Goal: Task Accomplishment & Management: Complete application form

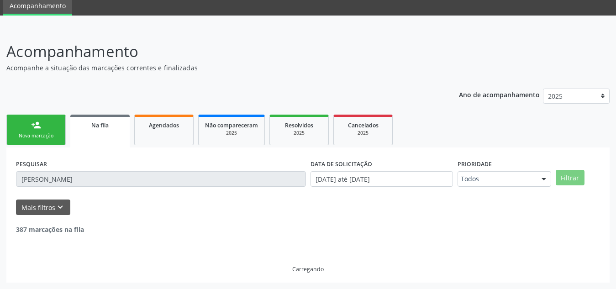
scroll to position [5, 0]
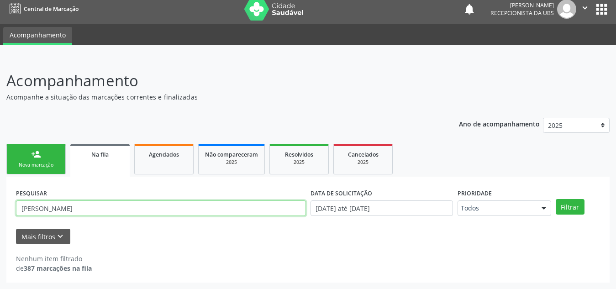
click at [43, 215] on input "[PERSON_NAME]" at bounding box center [161, 209] width 290 height 16
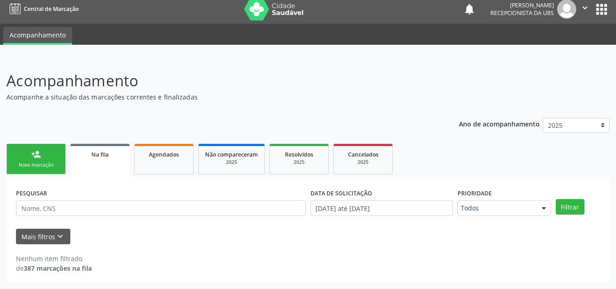
click at [42, 156] on link "person_add Nova marcação" at bounding box center [35, 159] width 59 height 31
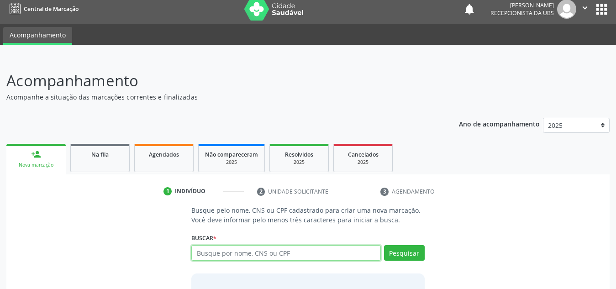
click at [223, 251] on input "text" at bounding box center [286, 253] width 190 height 16
paste input "700509122275355"
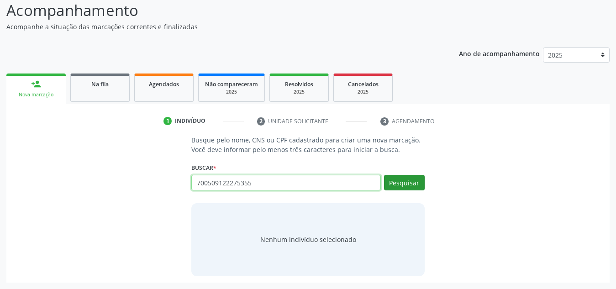
type input "700509122275355"
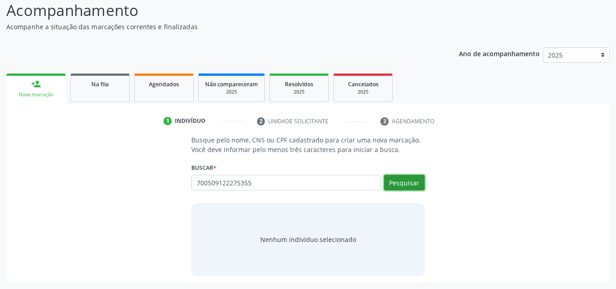
click at [406, 175] on button "Pesquisar" at bounding box center [404, 183] width 41 height 16
type input "700509122275355"
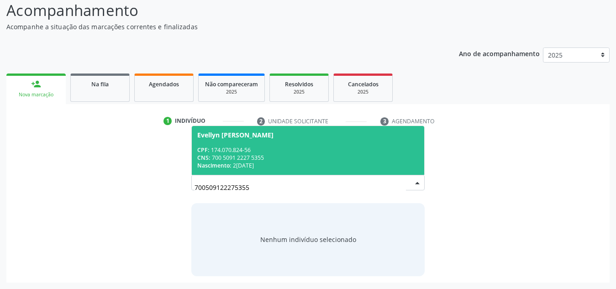
click at [352, 150] on div "CPF: 174.070.824-56" at bounding box center [308, 150] width 222 height 8
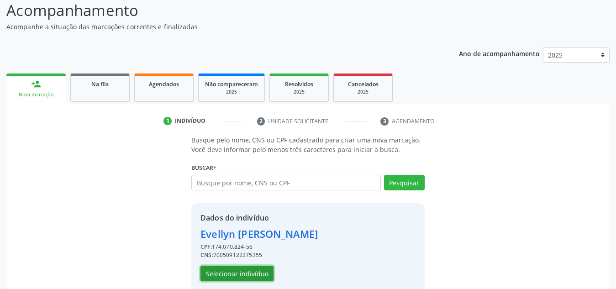
click at [255, 270] on button "Selecionar indivíduo" at bounding box center [237, 274] width 73 height 16
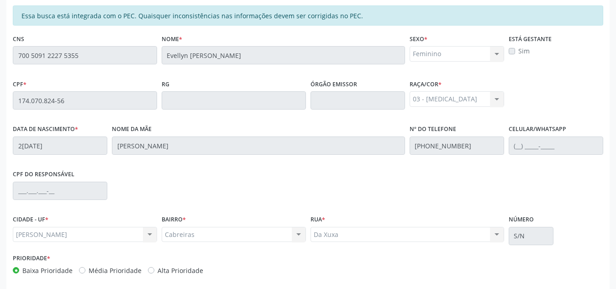
scroll to position [245, 0]
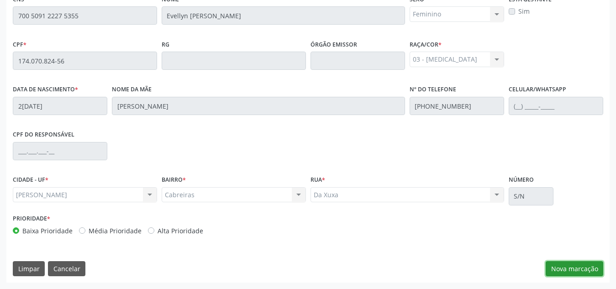
click at [567, 262] on button "Nova marcação" at bounding box center [575, 269] width 58 height 16
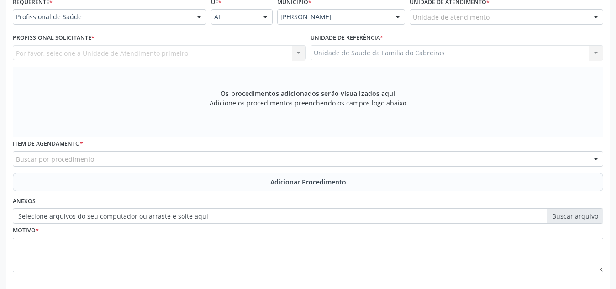
scroll to position [216, 0]
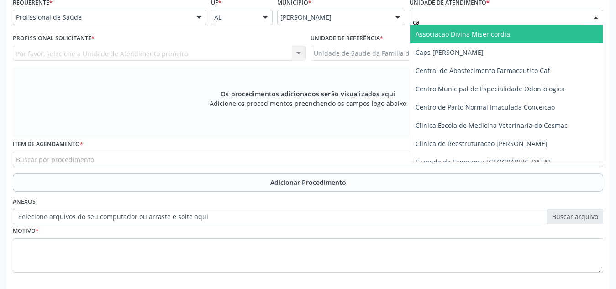
type input "cab"
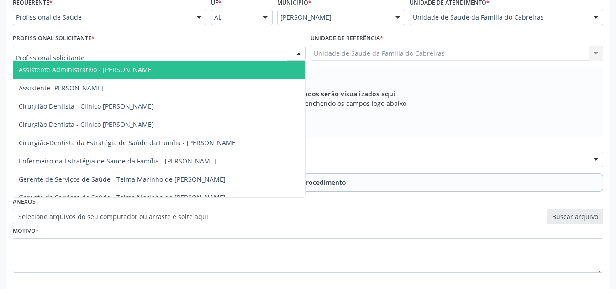
click at [229, 61] on div "Assistente Administrativo - Maria Clevia Tenorio da Silva Santos Assistente Adm…" at bounding box center [159, 54] width 293 height 16
click at [229, 61] on span "Assistente Administrativo - [PERSON_NAME]" at bounding box center [159, 70] width 292 height 18
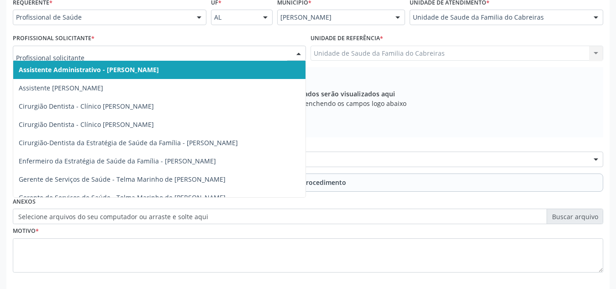
click at [229, 61] on div "Assistente Administrativo - Maria Clevia Tenorio da Silva Santos Assistente Adm…" at bounding box center [159, 54] width 293 height 16
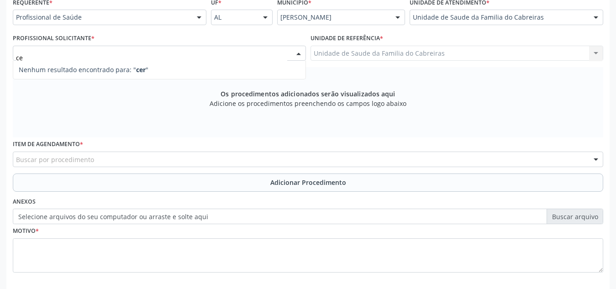
type input "c"
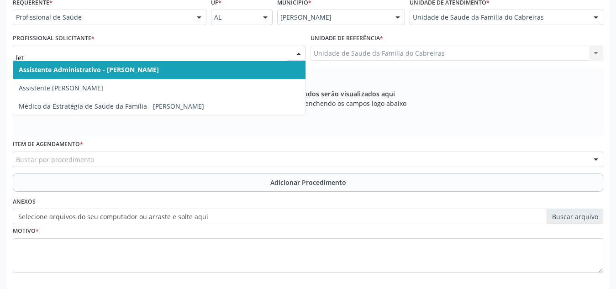
type input "leti"
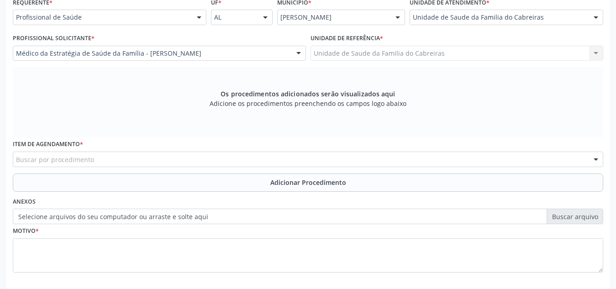
click at [203, 166] on div "Buscar por procedimento" at bounding box center [308, 160] width 591 height 16
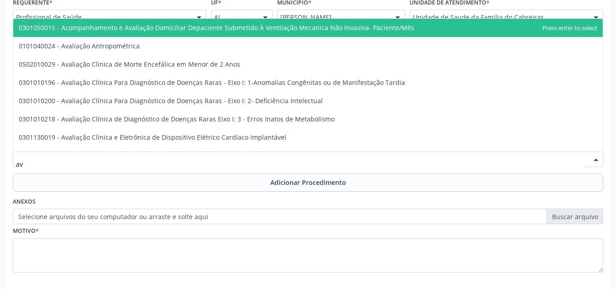
type input "a"
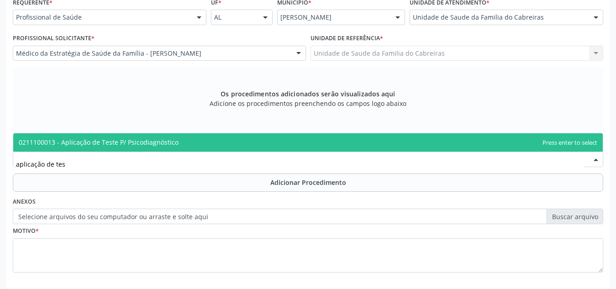
type input "aplicação de test"
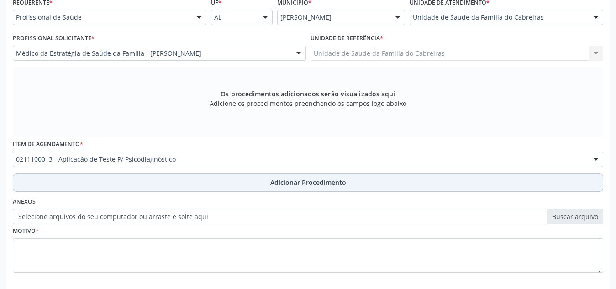
click at [205, 174] on button "Adicionar Procedimento" at bounding box center [308, 183] width 591 height 18
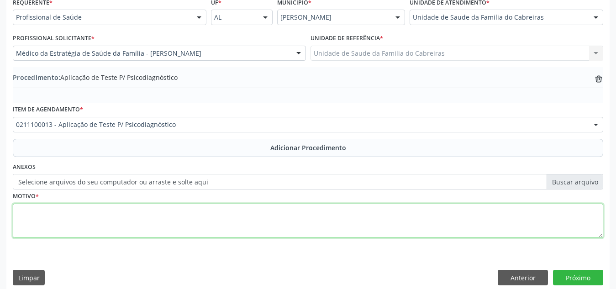
click at [191, 229] on textarea at bounding box center [308, 221] width 591 height 35
type textarea "4"
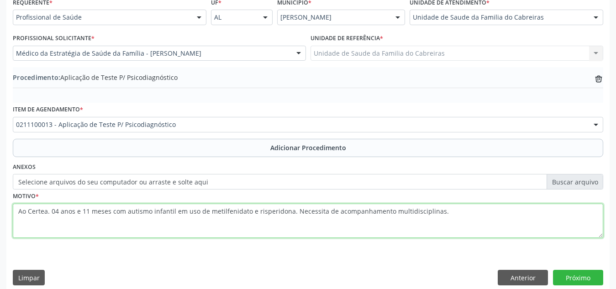
type textarea "Ao Certea. 04 anos e 11 meses com autismo infantil em uso de metilfenidato e ri…"
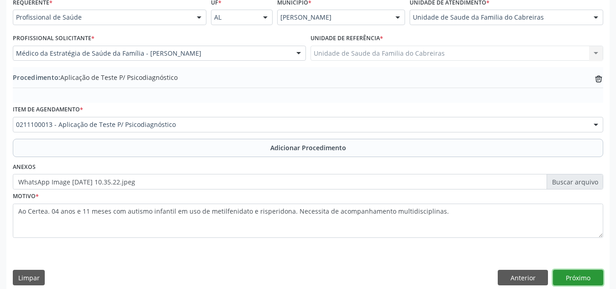
click at [592, 274] on button "Próximo" at bounding box center [578, 278] width 50 height 16
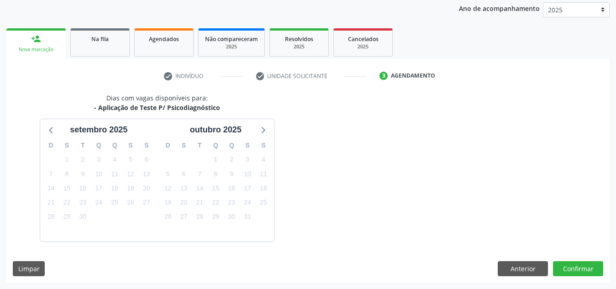
scroll to position [148, 0]
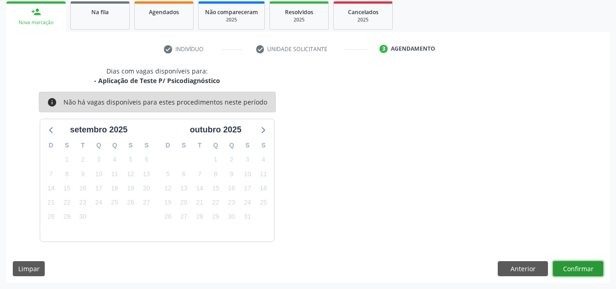
click at [576, 268] on button "Confirmar" at bounding box center [578, 269] width 50 height 16
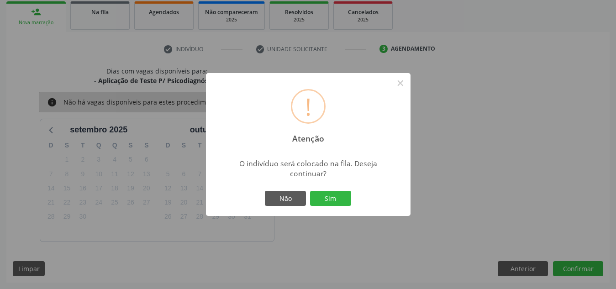
click at [310, 191] on button "Sim" at bounding box center [330, 199] width 41 height 16
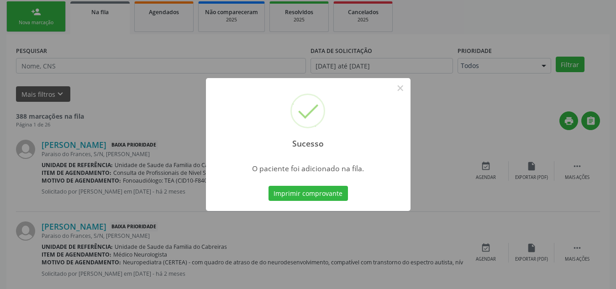
scroll to position [25, 0]
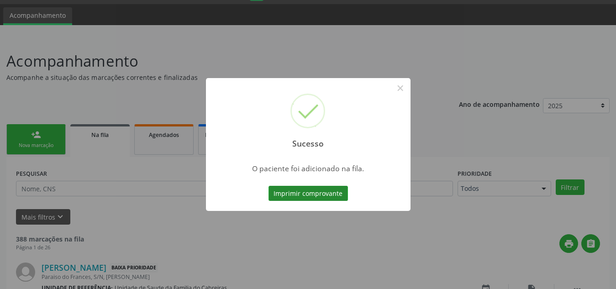
click at [316, 190] on button "Imprimir comprovante" at bounding box center [308, 194] width 79 height 16
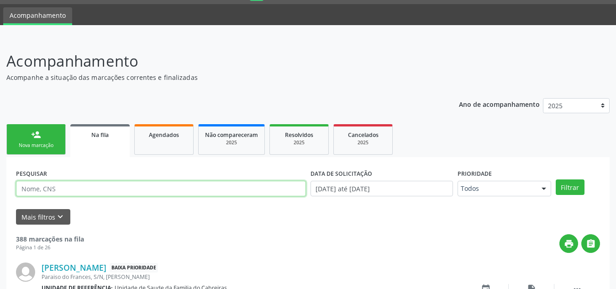
click at [74, 183] on input "text" at bounding box center [161, 189] width 290 height 16
type input "mizia"
click at [556, 180] on button "Filtrar" at bounding box center [570, 188] width 29 height 16
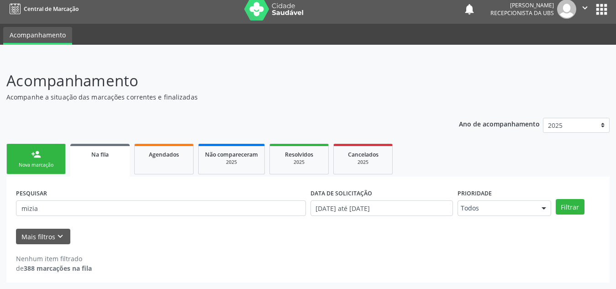
scroll to position [5, 0]
click at [163, 173] on link "Agendados" at bounding box center [163, 159] width 59 height 31
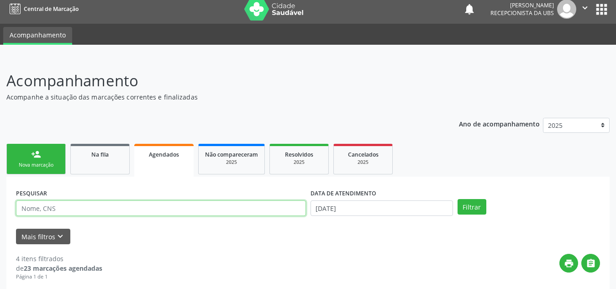
click at [143, 206] on input "text" at bounding box center [161, 209] width 290 height 16
type input "mizia"
click at [458, 199] on button "Filtrar" at bounding box center [472, 207] width 29 height 16
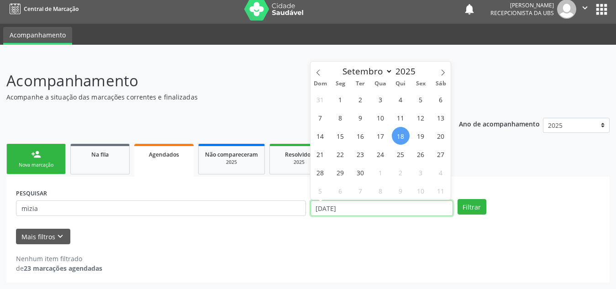
click at [354, 209] on input "18/09/2025" at bounding box center [382, 209] width 143 height 16
click at [400, 139] on span "18" at bounding box center [401, 136] width 18 height 18
type input "18/09/2025"
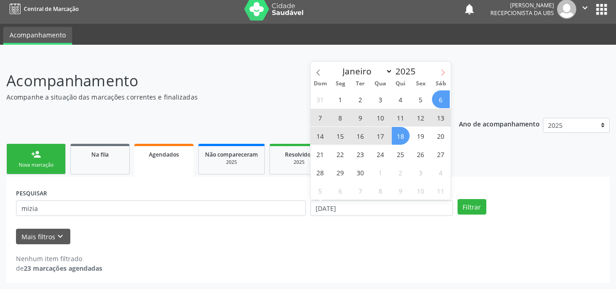
click at [442, 75] on icon at bounding box center [443, 72] width 3 height 6
select select "9"
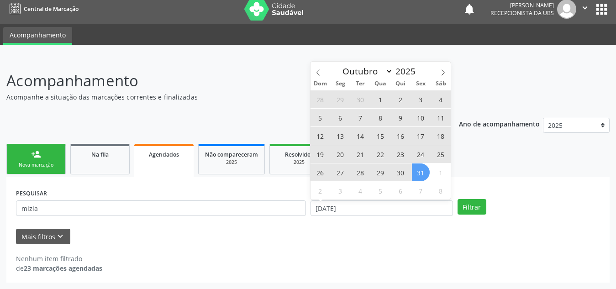
click at [419, 172] on span "31" at bounding box center [421, 173] width 18 height 18
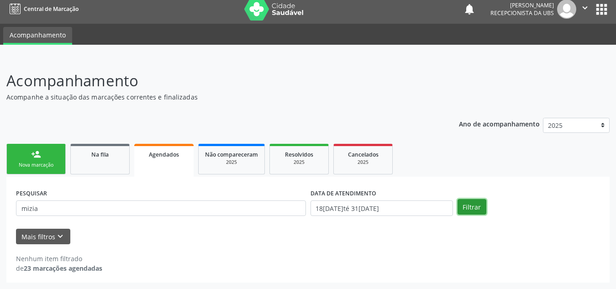
click at [479, 210] on button "Filtrar" at bounding box center [472, 207] width 29 height 16
click at [101, 162] on link "Na fila" at bounding box center [99, 159] width 59 height 31
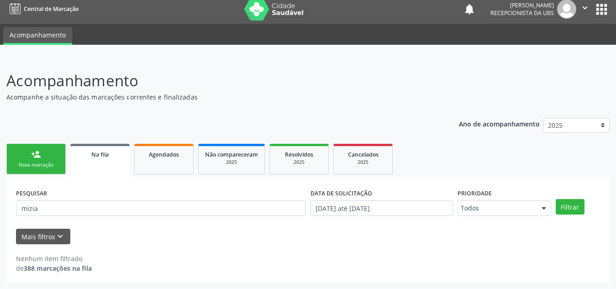
click at [57, 155] on link "person_add Nova marcação" at bounding box center [35, 159] width 59 height 31
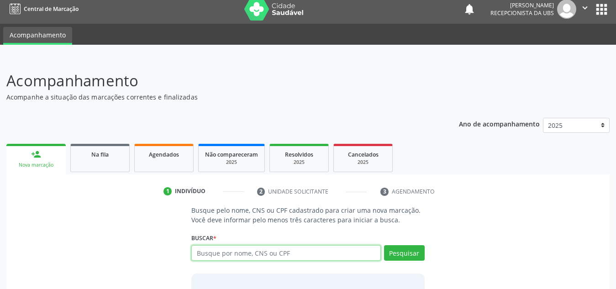
click at [235, 256] on input "text" at bounding box center [286, 253] width 190 height 16
type input "70602951496469"
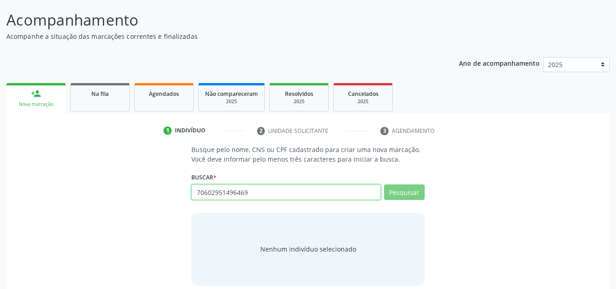
scroll to position [76, 0]
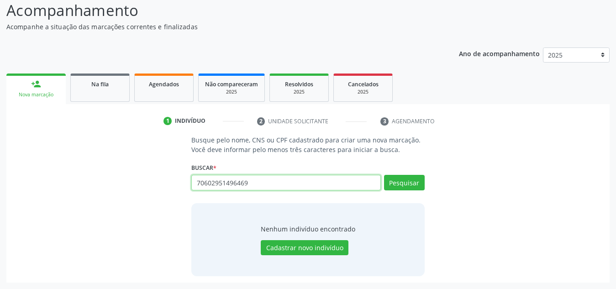
drag, startPoint x: 257, startPoint y: 183, endPoint x: 182, endPoint y: 180, distance: 74.5
click at [182, 180] on div "Busque pelo nome, CNS ou CPF cadastrado para criar uma nova marcação. Você deve…" at bounding box center [308, 205] width 591 height 141
type input "700602951496469"
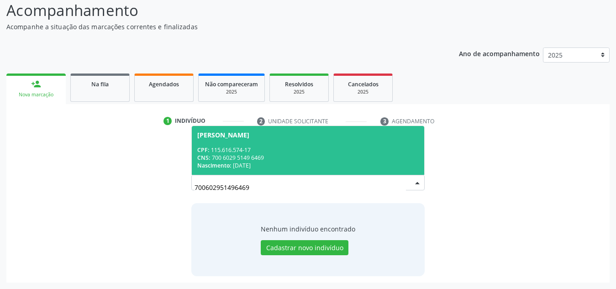
click at [301, 146] on div "CPF: 115.616.574-17" at bounding box center [308, 150] width 222 height 8
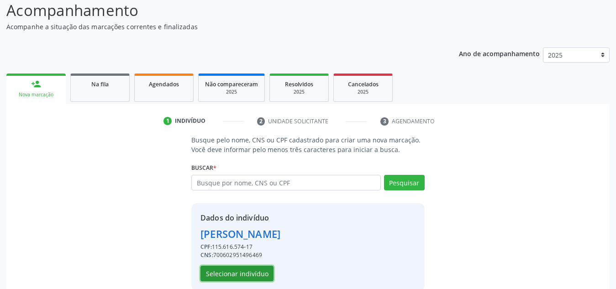
click at [256, 269] on button "Selecionar indivíduo" at bounding box center [237, 274] width 73 height 16
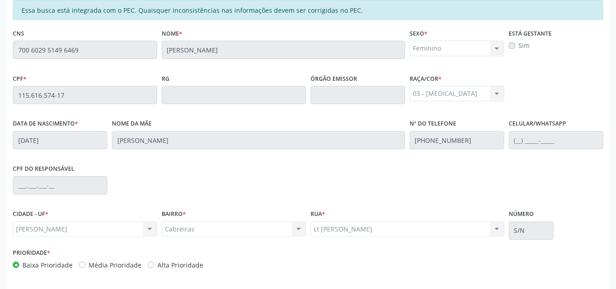
scroll to position [245, 0]
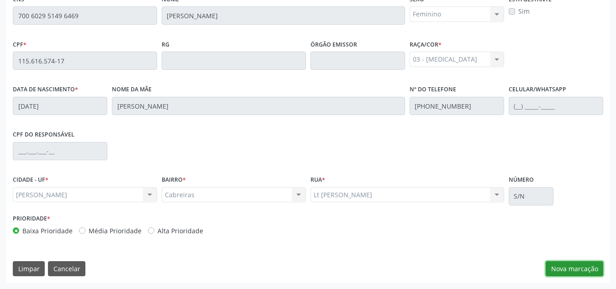
click at [561, 263] on button "Nova marcação" at bounding box center [575, 269] width 58 height 16
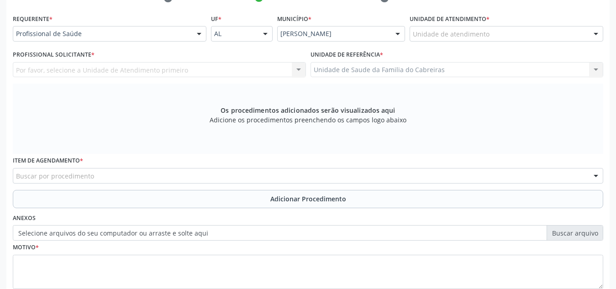
scroll to position [199, 0]
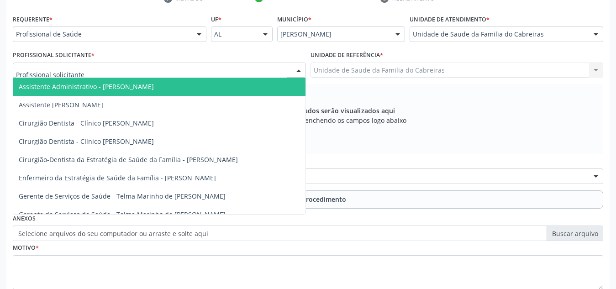
click at [285, 67] on div at bounding box center [159, 71] width 293 height 16
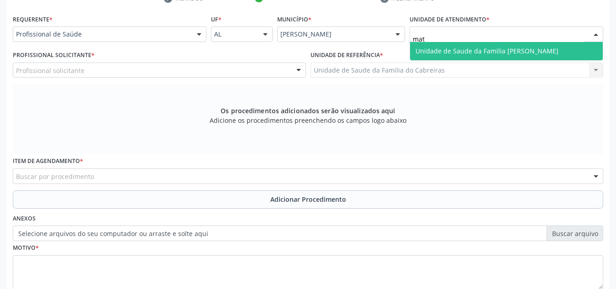
type input "ma"
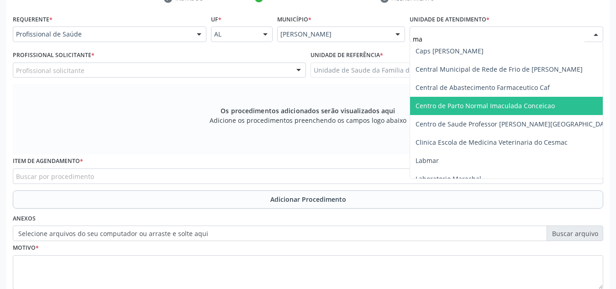
click at [484, 98] on span "Centro de Parto Normal Imaculada Conceicao" at bounding box center [524, 106] width 228 height 18
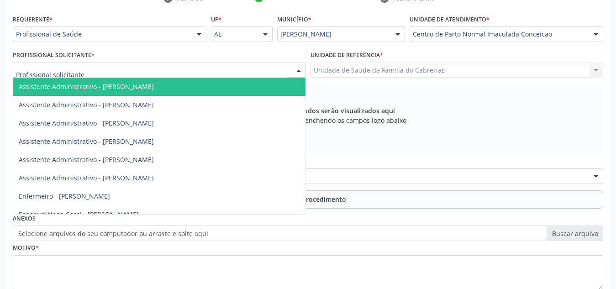
click at [235, 71] on div at bounding box center [159, 71] width 293 height 16
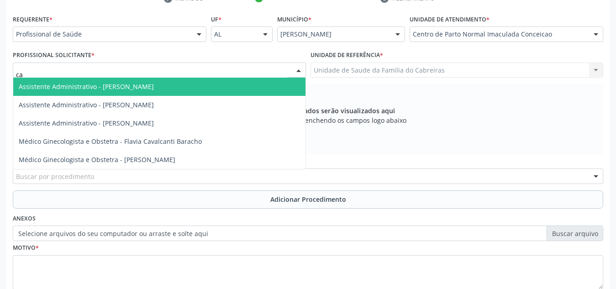
type input "cat"
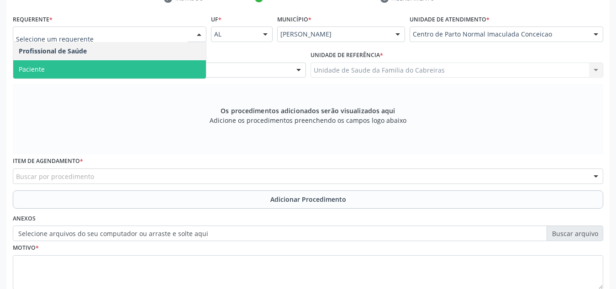
click at [138, 77] on span "Paciente" at bounding box center [109, 69] width 193 height 18
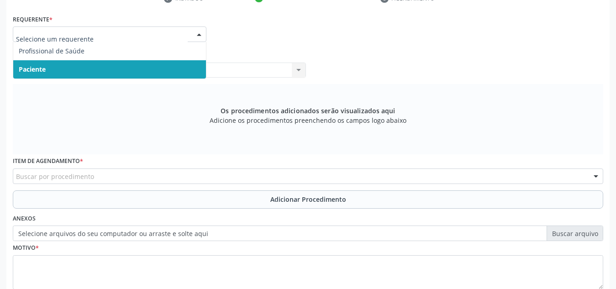
click at [142, 26] on div at bounding box center [110, 34] width 194 height 16
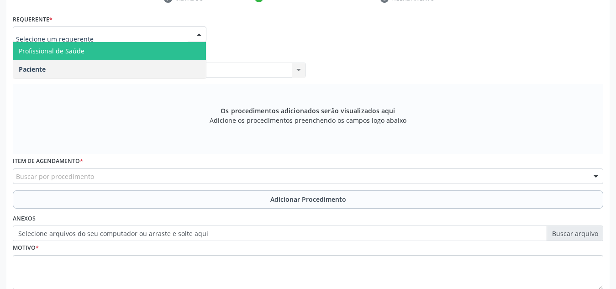
click at [138, 42] on span "Profissional de Saúde" at bounding box center [109, 51] width 193 height 18
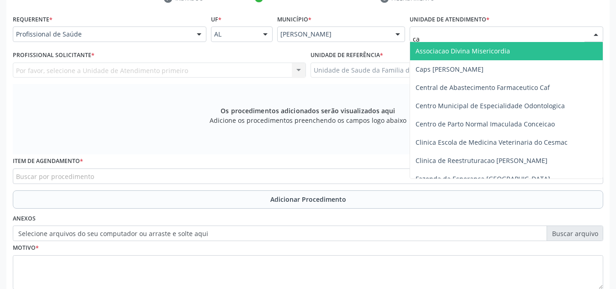
type input "cab"
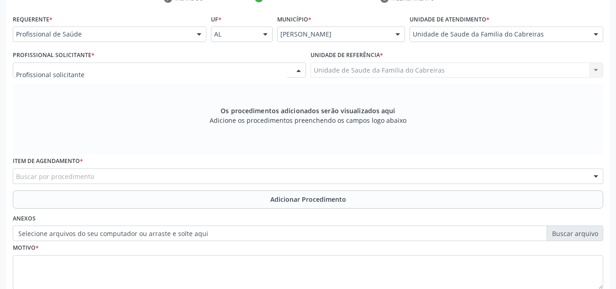
click at [184, 70] on div at bounding box center [159, 71] width 293 height 16
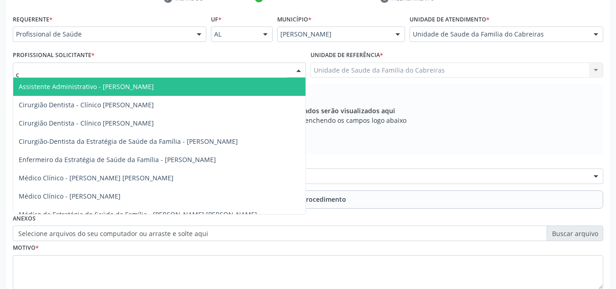
type input "ca"
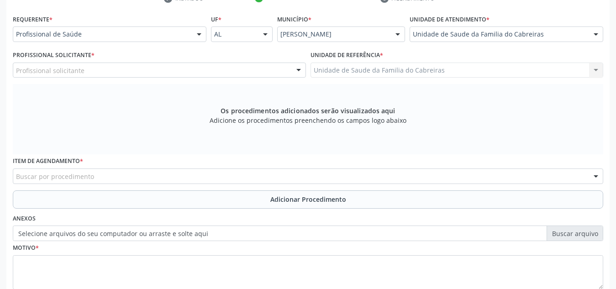
click at [368, 67] on div "Unidade de Saude da Familia do Cabreiras Unidade de Saude da Familia do Cabreir…" at bounding box center [457, 71] width 293 height 16
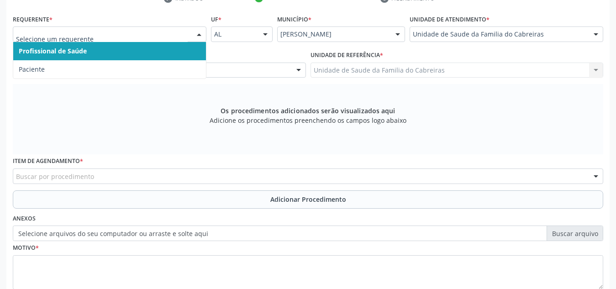
click at [178, 41] on div at bounding box center [110, 34] width 194 height 16
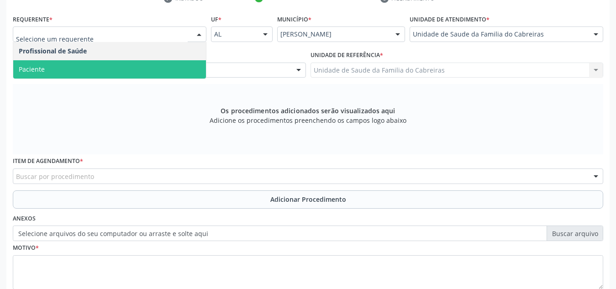
click at [173, 65] on span "Paciente" at bounding box center [109, 69] width 193 height 18
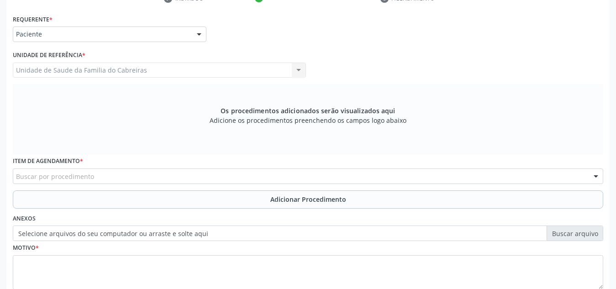
click at [155, 179] on div "Buscar por procedimento" at bounding box center [308, 177] width 591 height 16
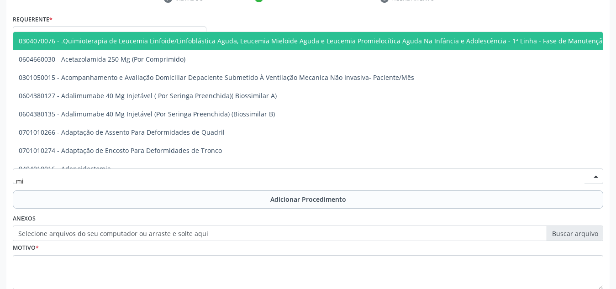
type input "m"
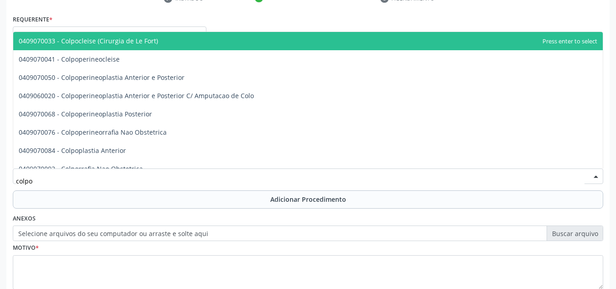
type input "colpos"
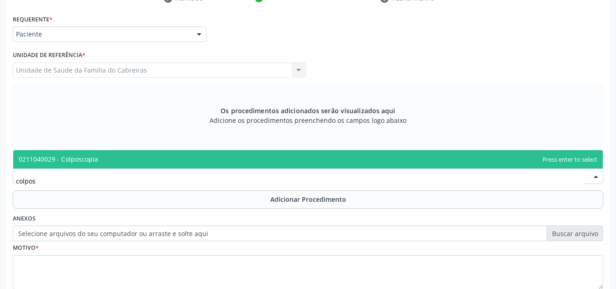
click at [164, 166] on span "0211040029 - Colposcopia" at bounding box center [308, 159] width 590 height 18
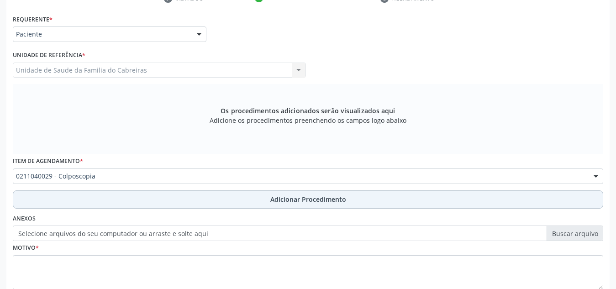
click at [213, 199] on button "Adicionar Procedimento" at bounding box center [308, 199] width 591 height 18
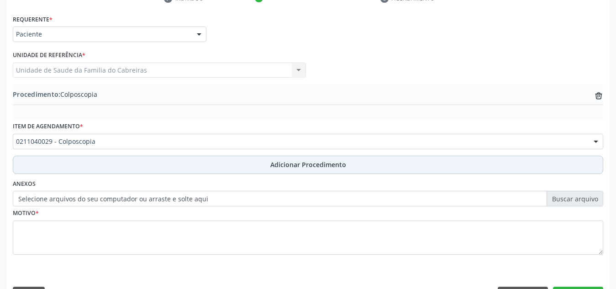
scroll to position [225, 0]
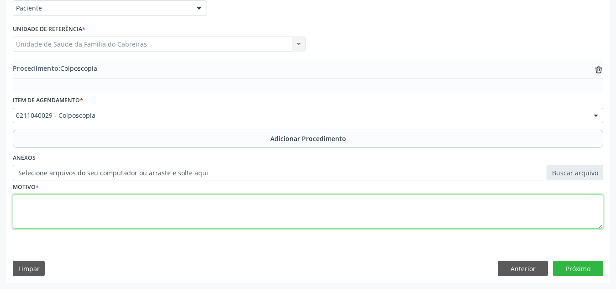
click at [200, 217] on textarea at bounding box center [308, 212] width 591 height 35
type textarea "a"
type textarea "c"
type textarea "C/ Biópsia se necessário"
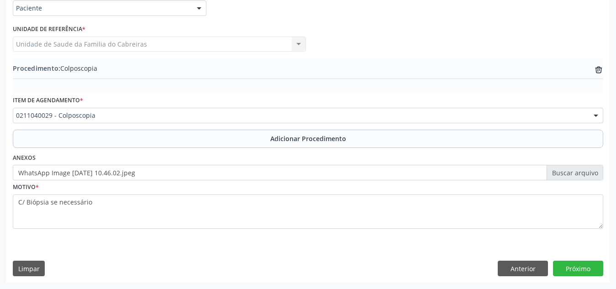
click at [420, 275] on div "Limpar Anterior Próximo" at bounding box center [308, 269] width 591 height 16
click at [573, 265] on button "Próximo" at bounding box center [578, 269] width 50 height 16
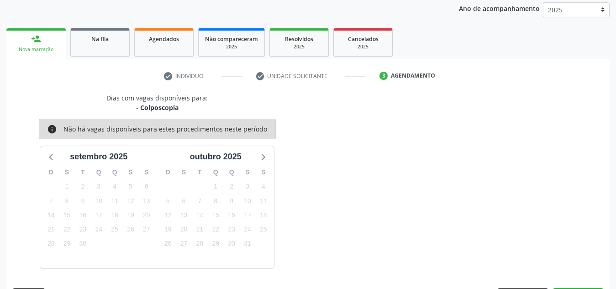
scroll to position [148, 0]
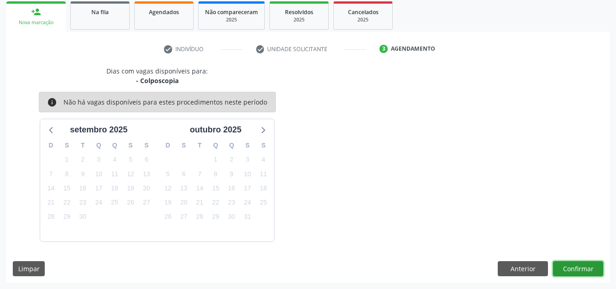
click at [573, 265] on button "Confirmar" at bounding box center [578, 269] width 50 height 16
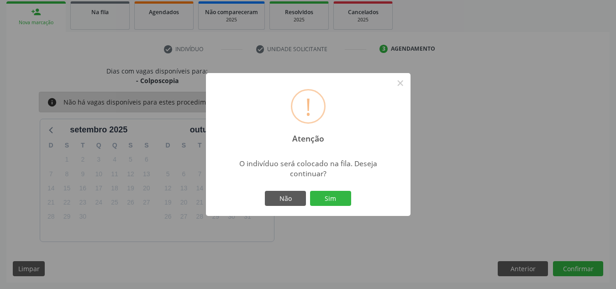
click at [310, 191] on button "Sim" at bounding box center [330, 199] width 41 height 16
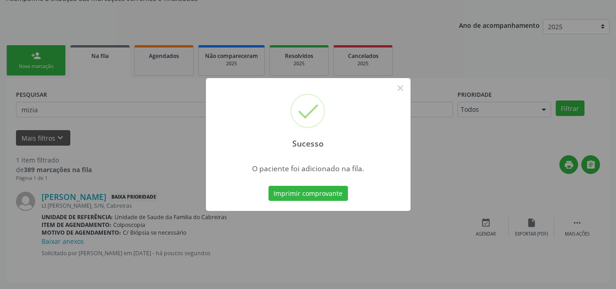
scroll to position [25, 0]
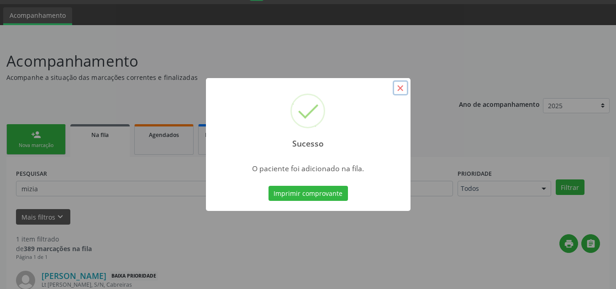
click at [403, 89] on button "×" at bounding box center [401, 88] width 16 height 16
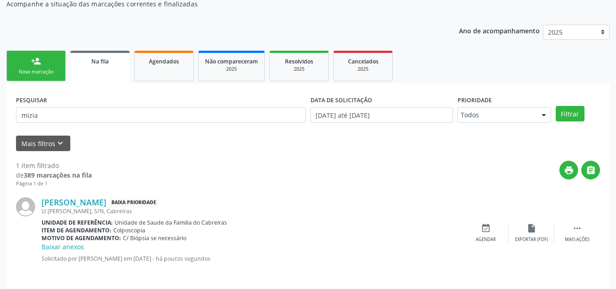
scroll to position [104, 0]
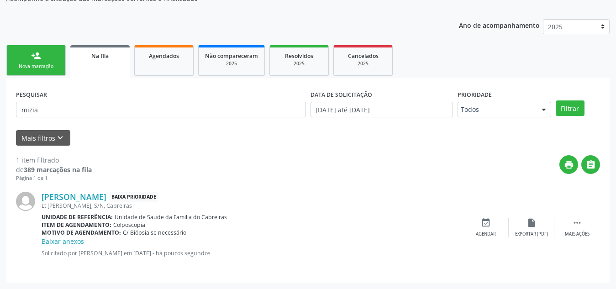
click at [44, 64] on div "Nova marcação" at bounding box center [36, 66] width 46 height 7
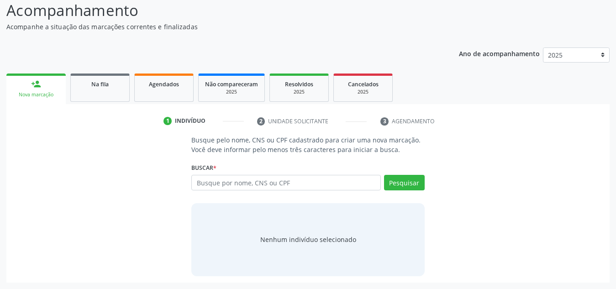
scroll to position [76, 0]
click at [250, 177] on input "text" at bounding box center [286, 183] width 190 height 16
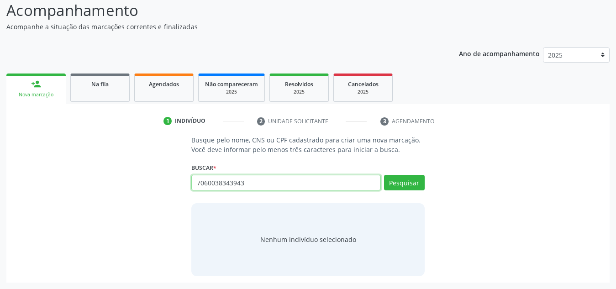
type input "7060038343943"
click at [289, 185] on input "7060038343943" at bounding box center [286, 183] width 190 height 16
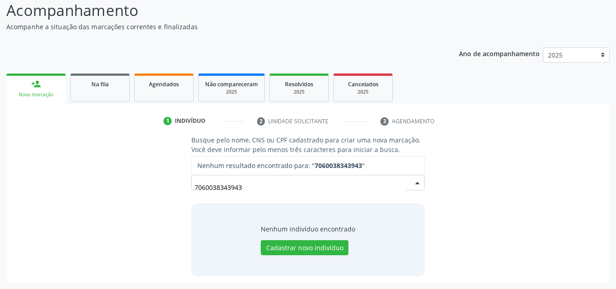
drag, startPoint x: 288, startPoint y: 186, endPoint x: 149, endPoint y: 192, distance: 139.0
click at [149, 192] on div "Busque pelo nome, CNS ou CPF cadastrado para criar uma nova marcação. Você deve…" at bounding box center [308, 205] width 591 height 141
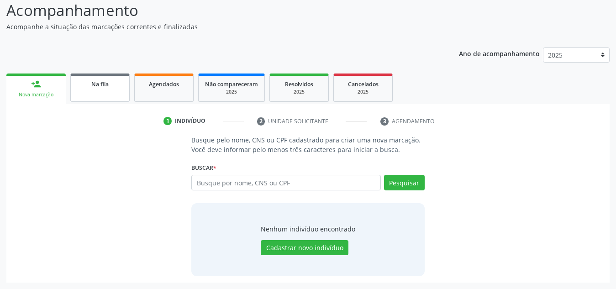
click at [100, 81] on span "Na fila" at bounding box center [99, 84] width 17 height 8
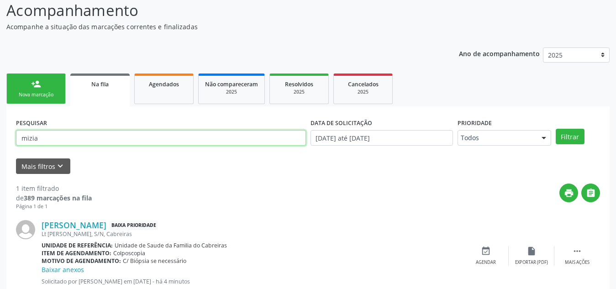
drag, startPoint x: 56, startPoint y: 131, endPoint x: 1, endPoint y: 132, distance: 54.8
click at [1, 132] on div "Acompanhamento Acompanhe a situação das marcações correntes e finalizadas Relat…" at bounding box center [308, 152] width 616 height 330
paste input "Maria Luciana dos Santos"
type input "Maria Luciana dos Santos"
click at [556, 129] on button "Filtrar" at bounding box center [570, 137] width 29 height 16
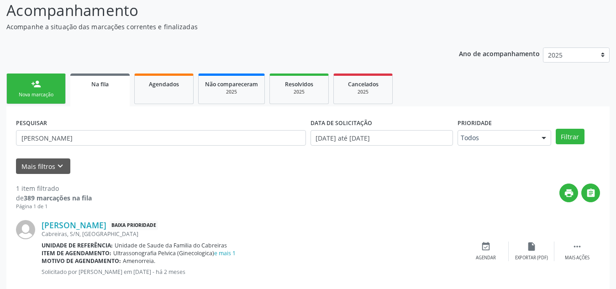
scroll to position [95, 0]
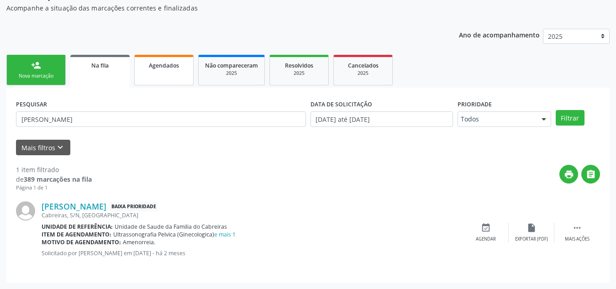
click at [155, 74] on link "Agendados" at bounding box center [163, 70] width 59 height 31
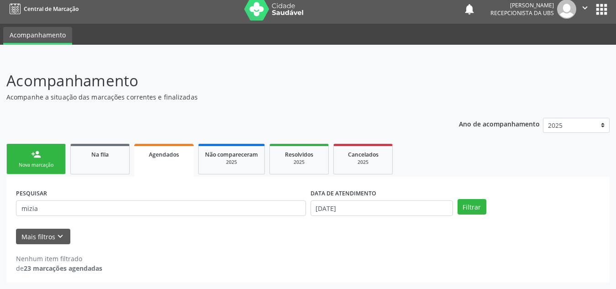
scroll to position [5, 0]
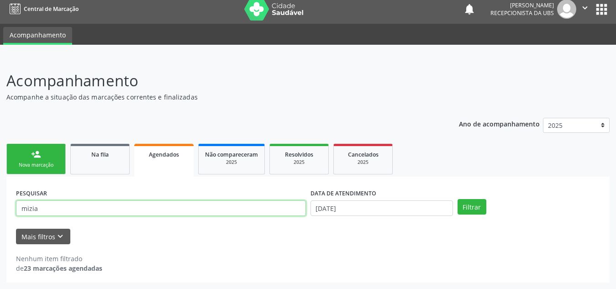
click at [86, 208] on input "mizia" at bounding box center [161, 209] width 290 height 16
paste input "Maria Luciana dos Santos"
type input "Maria Luciana dos Santos"
click at [458, 199] on button "Filtrar" at bounding box center [472, 207] width 29 height 16
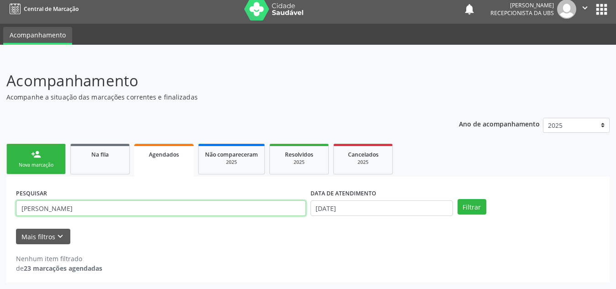
click at [140, 207] on input "Maria Luciana dos Santos" at bounding box center [161, 209] width 290 height 16
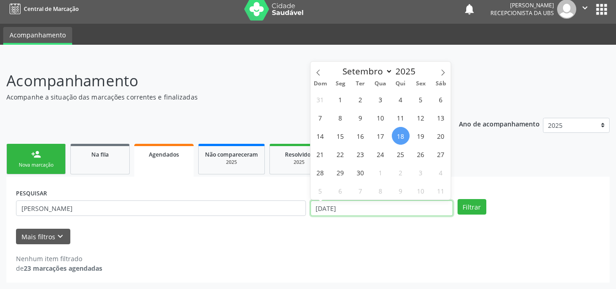
click at [367, 205] on input "18/09/2025" at bounding box center [382, 209] width 143 height 16
click at [336, 96] on span "1" at bounding box center [341, 99] width 18 height 18
type input "01/09/2025"
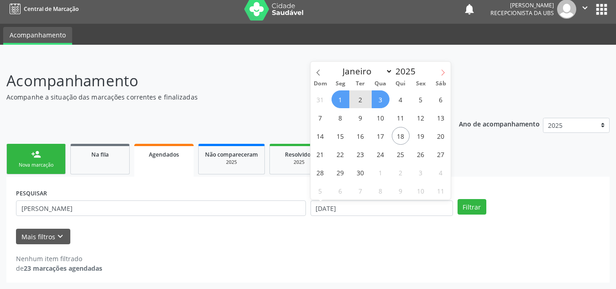
click at [437, 70] on span at bounding box center [443, 70] width 16 height 16
select select "9"
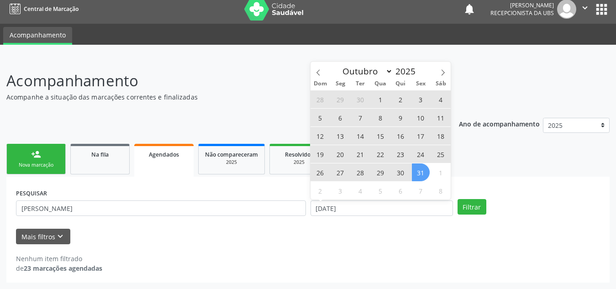
click at [424, 170] on span "31" at bounding box center [421, 173] width 18 height 18
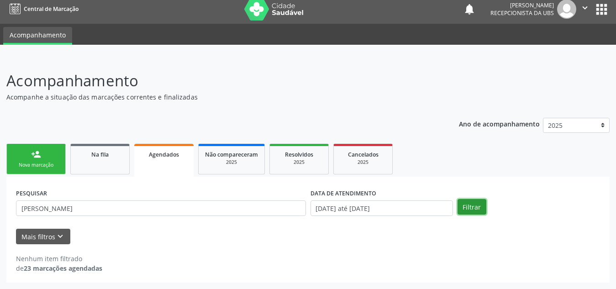
click at [474, 202] on button "Filtrar" at bounding box center [472, 207] width 29 height 16
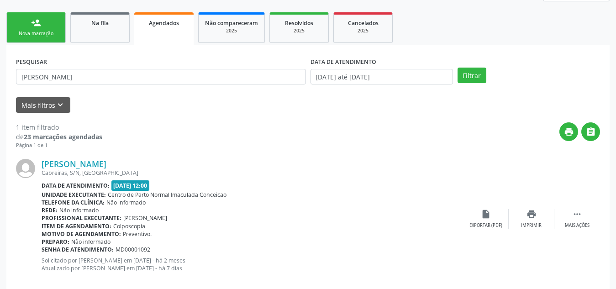
scroll to position [152, 0]
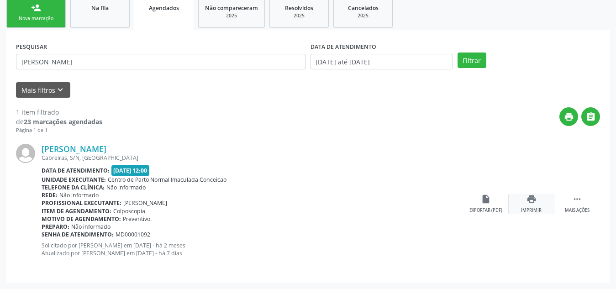
click at [532, 201] on icon "print" at bounding box center [532, 199] width 10 height 10
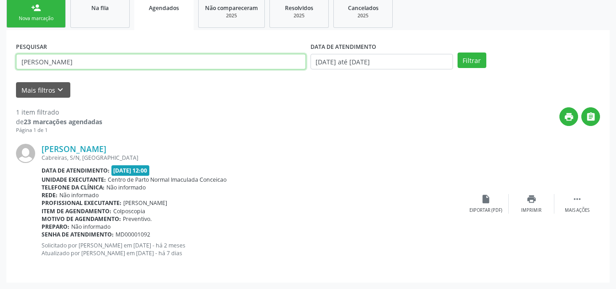
click at [107, 56] on input "Maria Luciana dos Santos" at bounding box center [161, 62] width 290 height 16
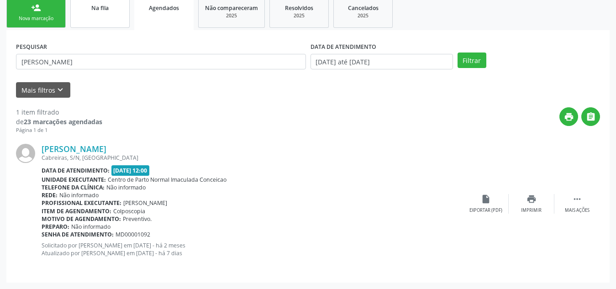
click at [104, 7] on span "Na fila" at bounding box center [99, 8] width 17 height 8
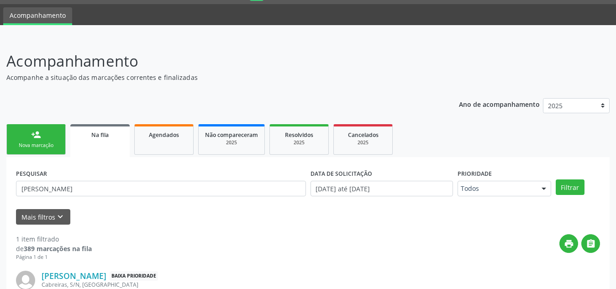
scroll to position [95, 0]
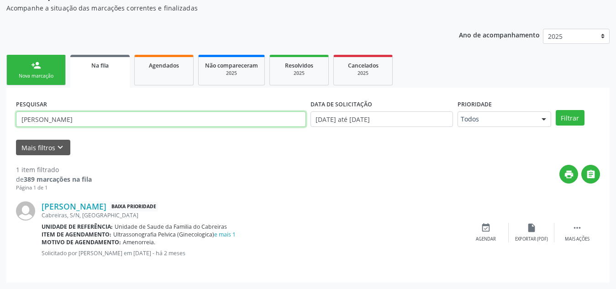
drag, startPoint x: 103, startPoint y: 121, endPoint x: 0, endPoint y: 119, distance: 103.2
click at [0, 119] on div "Acompanhamento Acompanhe a situação das marcações correntes e finalizadas Relat…" at bounding box center [308, 128] width 616 height 321
type input "thainara"
click at [556, 110] on button "Filtrar" at bounding box center [570, 118] width 29 height 16
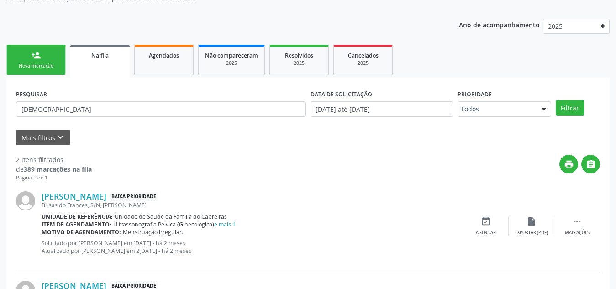
scroll to position [101, 0]
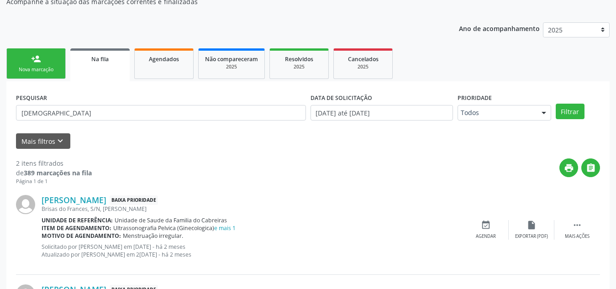
click at [50, 70] on div "Nova marcação" at bounding box center [36, 69] width 46 height 7
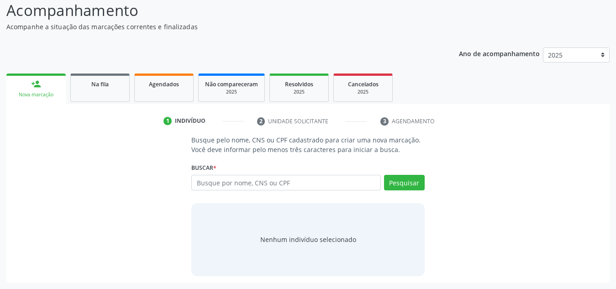
scroll to position [76, 0]
click at [242, 180] on input "text" at bounding box center [286, 183] width 190 height 16
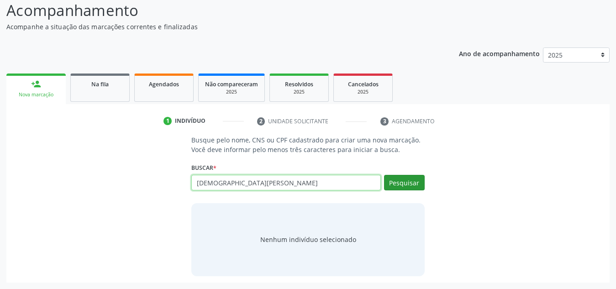
type input "thainara maria"
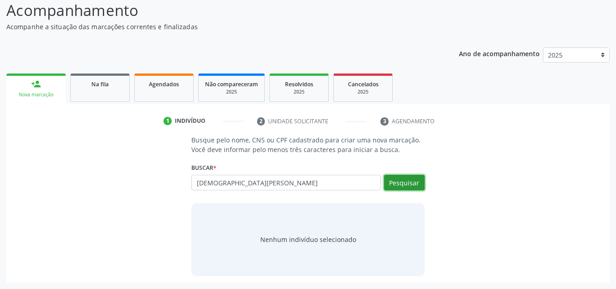
click at [405, 180] on button "Pesquisar" at bounding box center [404, 183] width 41 height 16
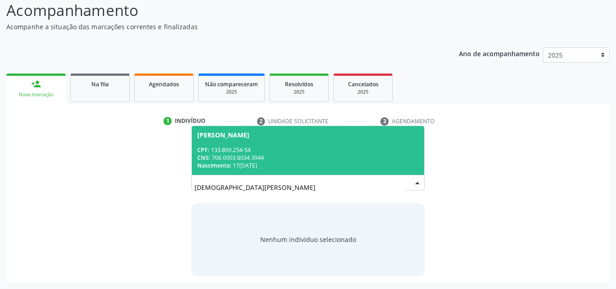
click at [353, 142] on span "Thainara Maria Santos de Araujo CPF: 133.809.254-54 CNS: 706 0003 8034 3944 Nas…" at bounding box center [308, 150] width 233 height 49
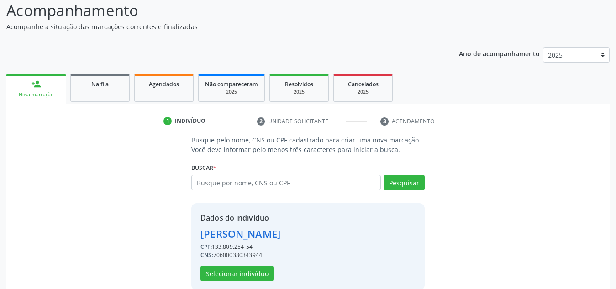
scroll to position [90, 0]
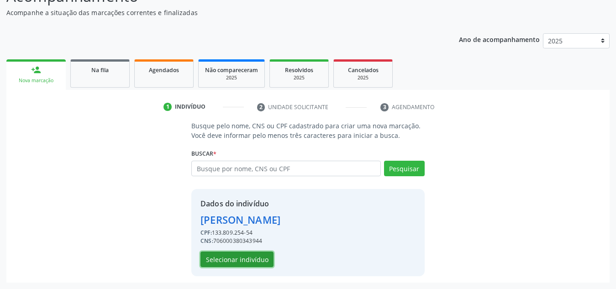
click at [249, 255] on button "Selecionar indivíduo" at bounding box center [237, 260] width 73 height 16
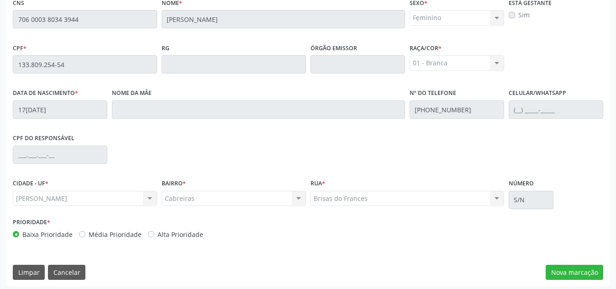
scroll to position [245, 0]
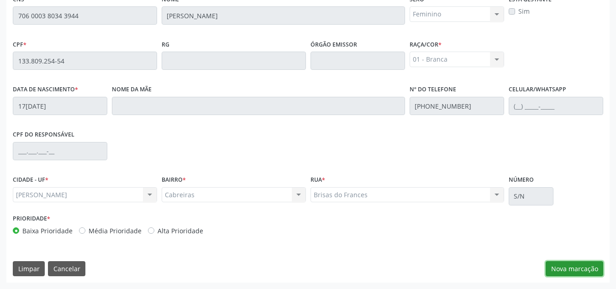
click at [567, 264] on button "Nova marcação" at bounding box center [575, 269] width 58 height 16
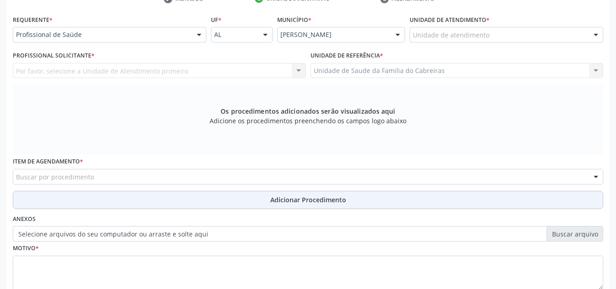
scroll to position [198, 0]
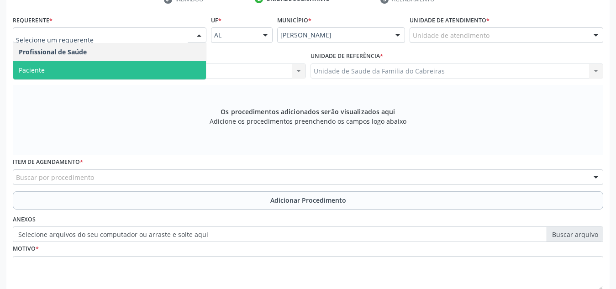
click at [124, 69] on span "Paciente" at bounding box center [109, 70] width 193 height 18
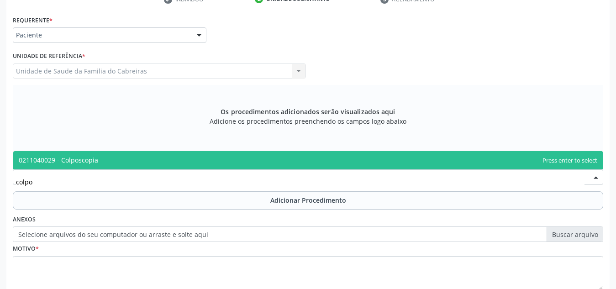
type input "colpos"
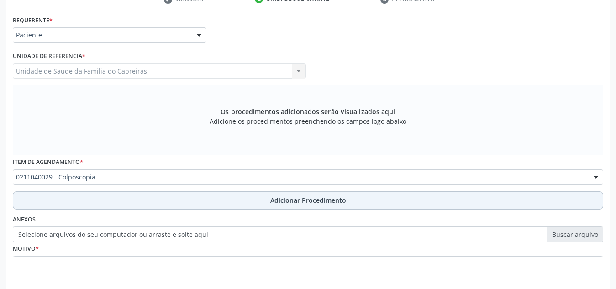
click at [104, 193] on button "Adicionar Procedimento" at bounding box center [308, 200] width 591 height 18
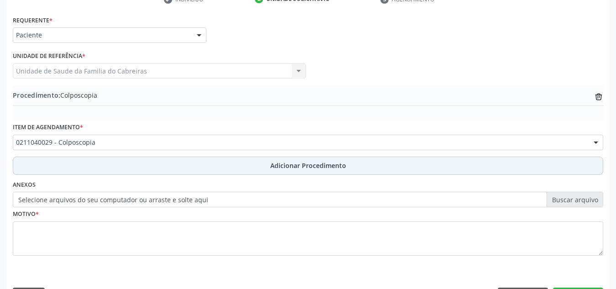
scroll to position [225, 0]
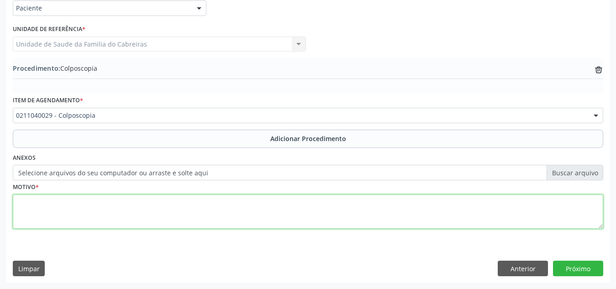
click at [106, 206] on textarea at bounding box center [308, 212] width 591 height 35
type textarea "Preventivo"
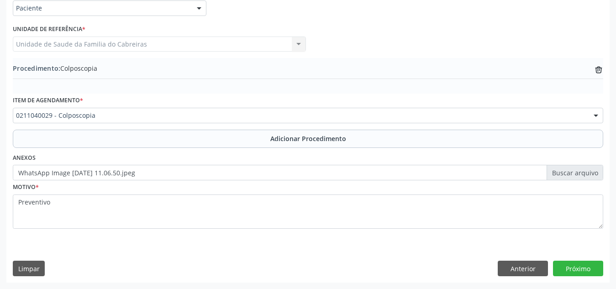
click at [340, 250] on div "Requerente * Paciente Profissional de Saúde Paciente Nenhum resultado encontrad…" at bounding box center [307, 134] width 603 height 296
click at [567, 269] on button "Próximo" at bounding box center [578, 269] width 50 height 16
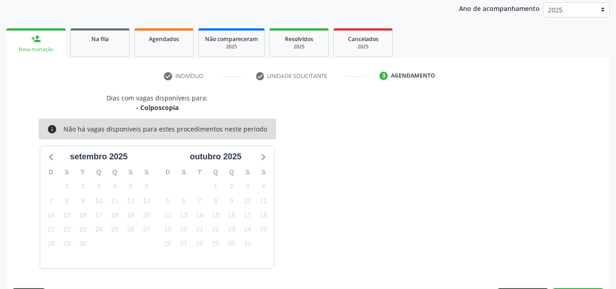
scroll to position [148, 0]
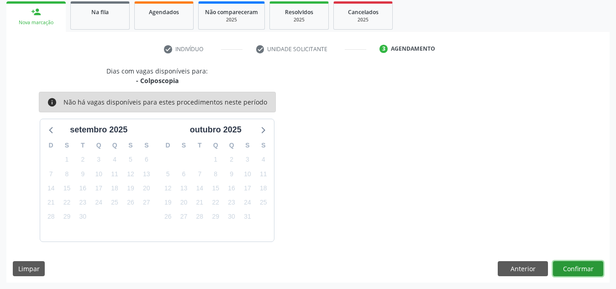
click at [567, 269] on button "Confirmar" at bounding box center [578, 269] width 50 height 16
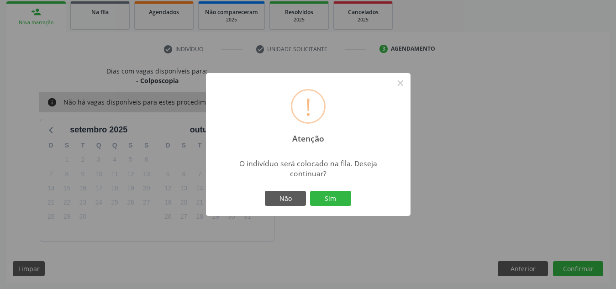
click at [310, 191] on button "Sim" at bounding box center [330, 199] width 41 height 16
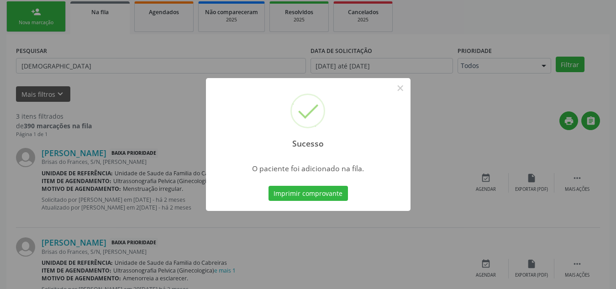
scroll to position [25, 0]
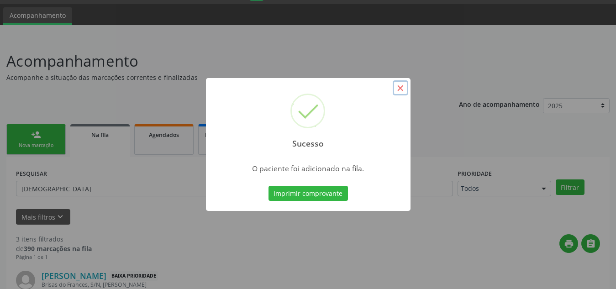
click at [402, 88] on button "×" at bounding box center [401, 88] width 16 height 16
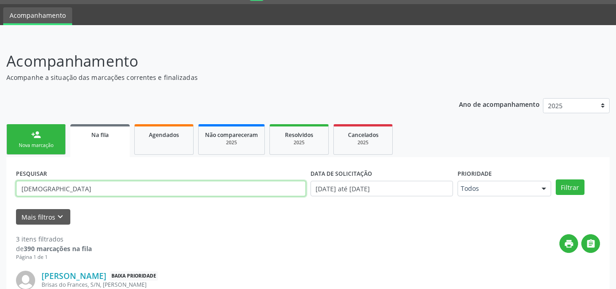
click at [72, 185] on input "thainara" at bounding box center [161, 189] width 290 height 16
drag, startPoint x: 72, startPoint y: 185, endPoint x: 47, endPoint y: 187, distance: 25.2
click at [47, 187] on input "thainara" at bounding box center [161, 189] width 290 height 16
type input "eliene"
click at [556, 180] on button "Filtrar" at bounding box center [570, 188] width 29 height 16
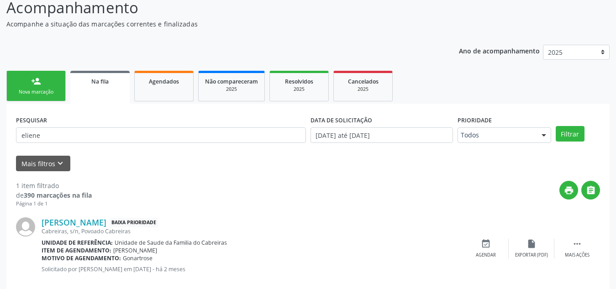
scroll to position [95, 0]
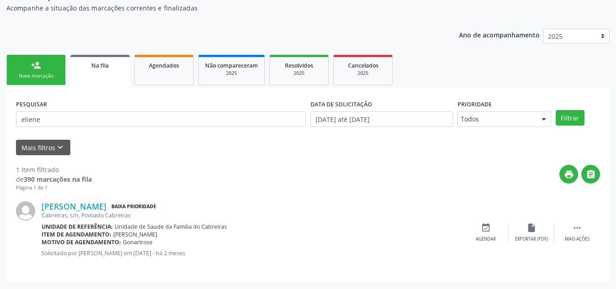
click at [32, 67] on div "person_add" at bounding box center [36, 65] width 10 height 10
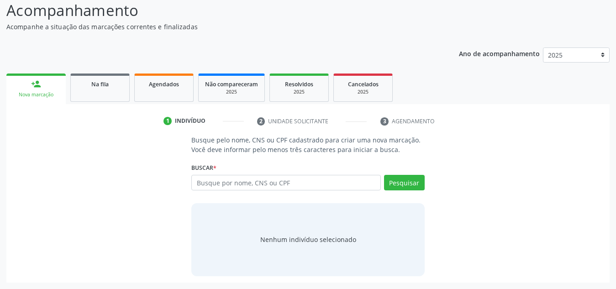
scroll to position [76, 0]
click at [208, 182] on input "text" at bounding box center [286, 183] width 190 height 16
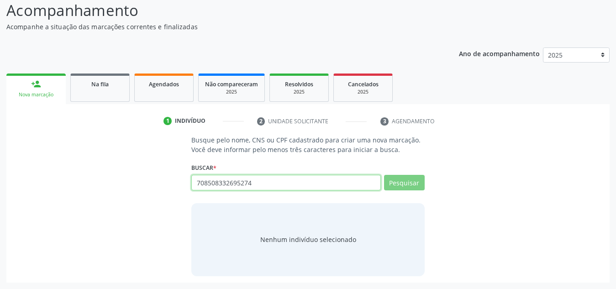
drag, startPoint x: 285, startPoint y: 184, endPoint x: 116, endPoint y: 186, distance: 168.6
click at [116, 186] on div "Busque pelo nome, CNS ou CPF cadastrado para criar uma nova marcação. Você deve…" at bounding box center [308, 205] width 591 height 141
type input "eliene le"
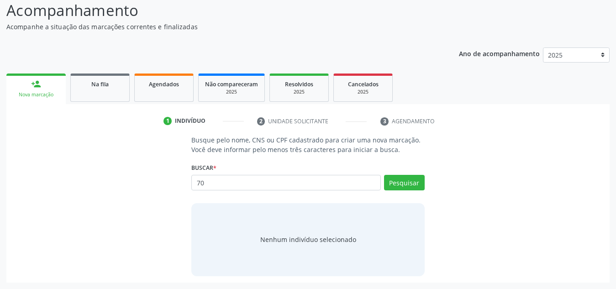
type input "7"
type input "eliene leão"
click at [396, 186] on button "Pesquisar" at bounding box center [404, 183] width 41 height 16
type input "eliene leão"
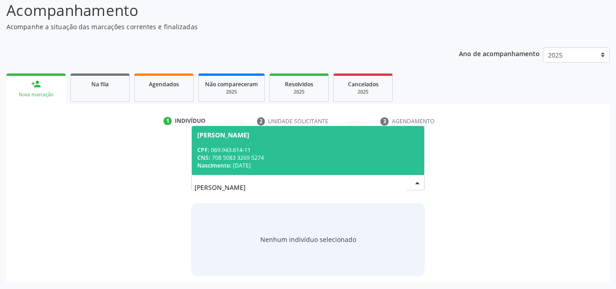
click at [318, 157] on div "CNS: 708 5083 3269 5274" at bounding box center [308, 158] width 222 height 8
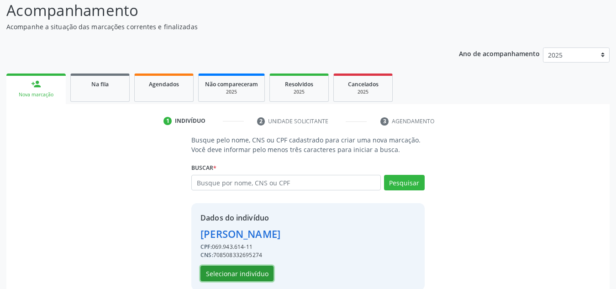
click at [246, 270] on button "Selecionar indivíduo" at bounding box center [237, 274] width 73 height 16
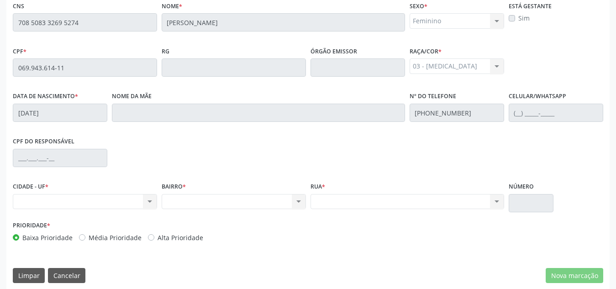
scroll to position [245, 0]
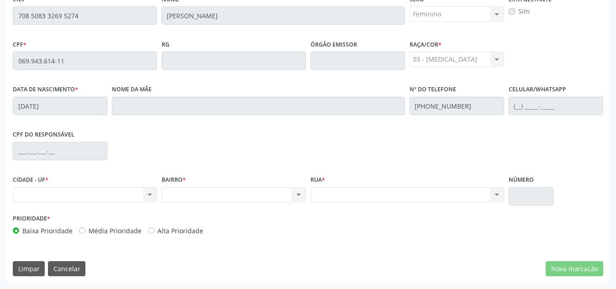
click at [253, 189] on div "Nenhum resultado encontrado para: " " Não há nenhuma opção para ser exibida." at bounding box center [234, 195] width 144 height 16
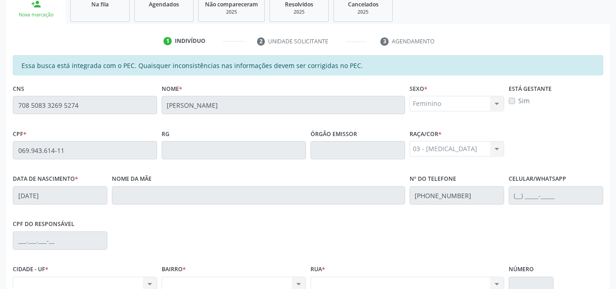
scroll to position [155, 0]
click at [0, 104] on div "Acompanhamento Acompanhe a situação das marcações correntes e finalizadas Relat…" at bounding box center [308, 143] width 616 height 471
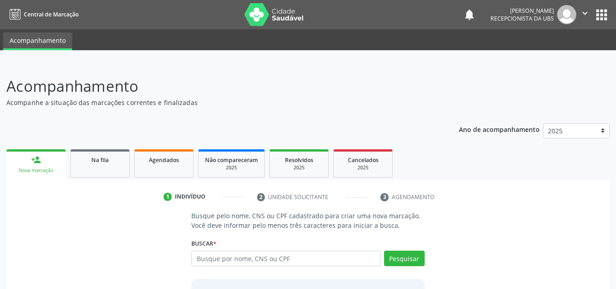
type input "v"
type input "708 5083 3269 5274"
click at [137, 206] on div "1 Indivíduo 2 Unidade solicitante 3 Agendamento Busque pelo nome, CNS ou CPF ca…" at bounding box center [307, 274] width 603 height 169
click at [416, 254] on button "Pesquisar" at bounding box center [404, 259] width 41 height 16
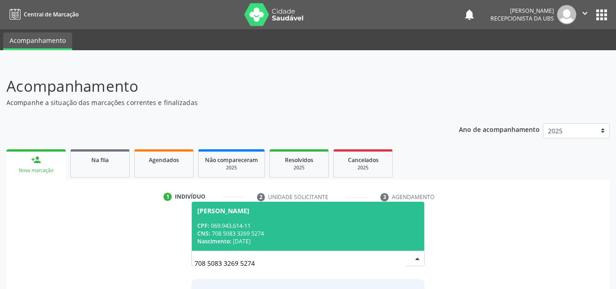
click at [344, 235] on div "CNS: 708 5083 3269 5274" at bounding box center [308, 234] width 222 height 8
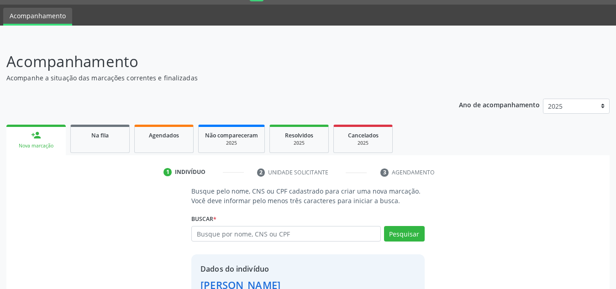
scroll to position [90, 0]
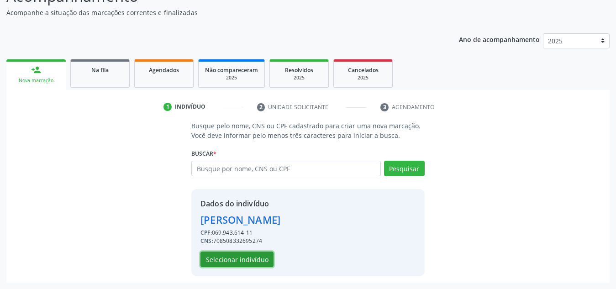
click at [248, 262] on button "Selecionar indivíduo" at bounding box center [237, 260] width 73 height 16
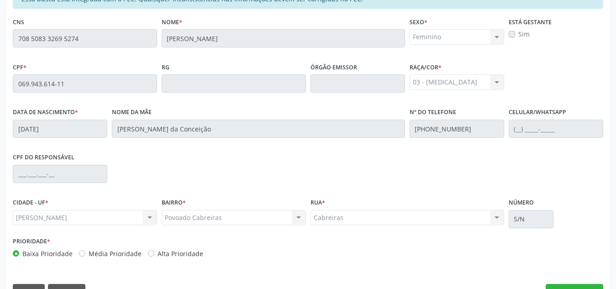
scroll to position [245, 0]
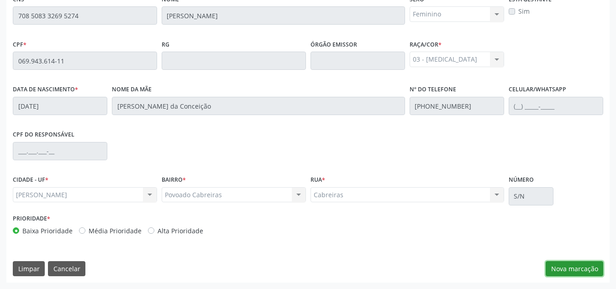
click at [567, 264] on button "Nova marcação" at bounding box center [575, 269] width 58 height 16
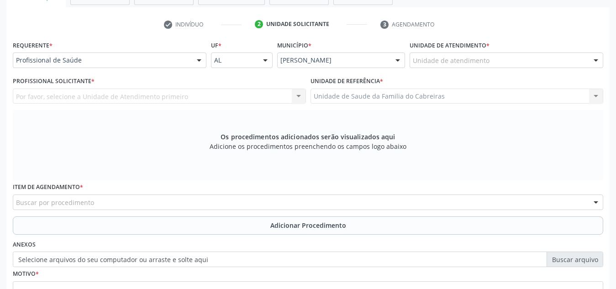
scroll to position [172, 0]
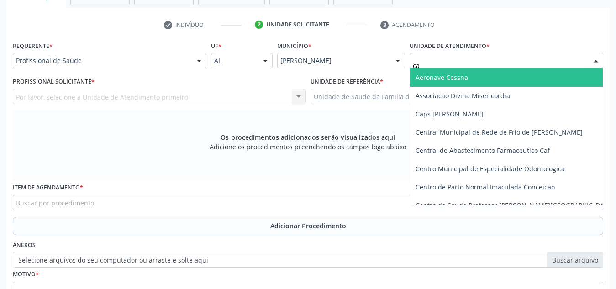
type input "cab"
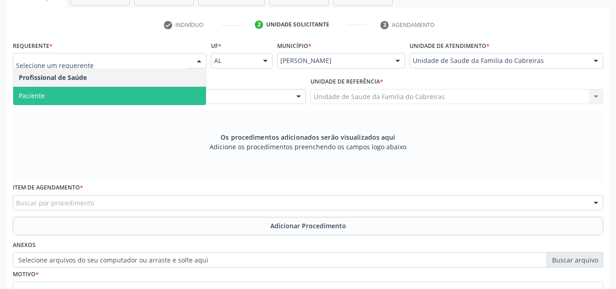
click at [148, 99] on span "Paciente" at bounding box center [109, 96] width 193 height 18
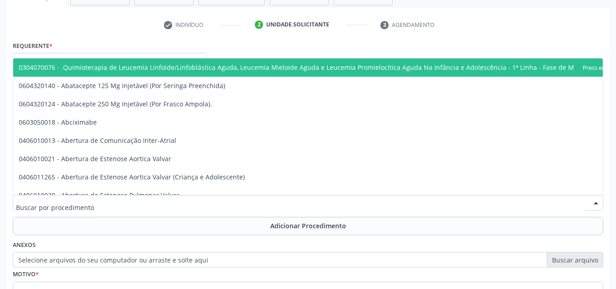
click at [119, 206] on div at bounding box center [308, 203] width 591 height 16
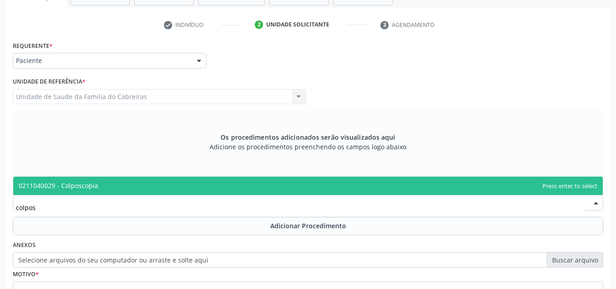
type input "colposc"
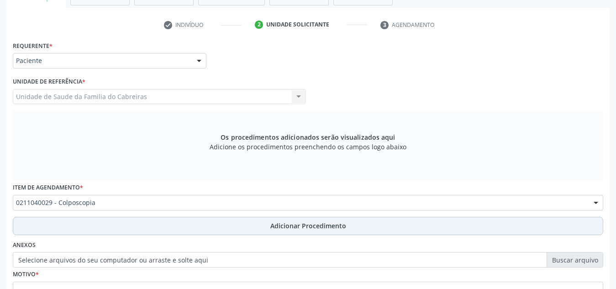
click at [118, 229] on button "Adicionar Procedimento" at bounding box center [308, 226] width 591 height 18
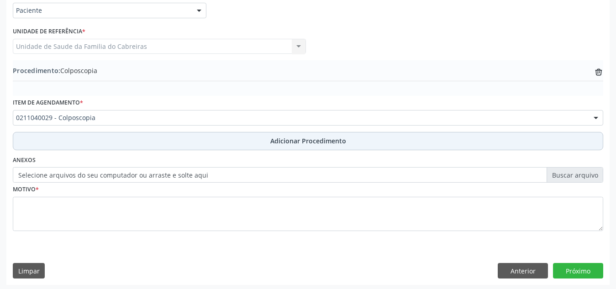
scroll to position [225, 0]
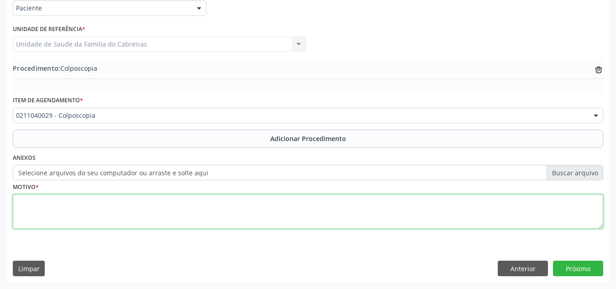
click at [128, 216] on textarea at bounding box center [308, 212] width 591 height 35
type textarea "Preventivo"
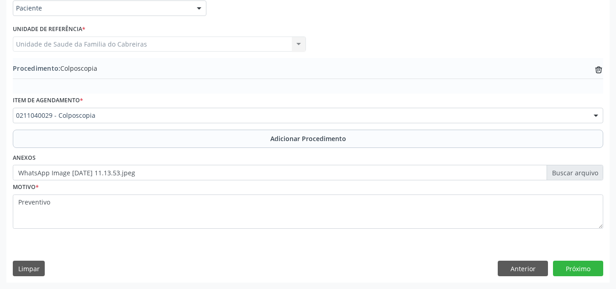
click at [286, 175] on label "WhatsApp Image [DATE] 11.13.53.jpeg" at bounding box center [308, 173] width 591 height 16
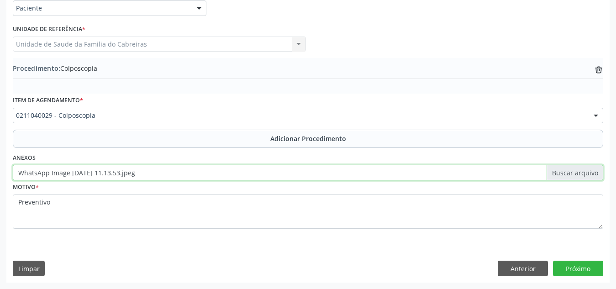
click at [286, 175] on input "WhatsApp Image [DATE] 11.13.53.jpeg" at bounding box center [308, 173] width 591 height 16
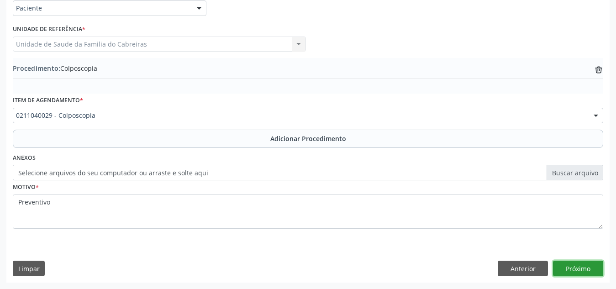
click at [579, 262] on button "Próximo" at bounding box center [578, 269] width 50 height 16
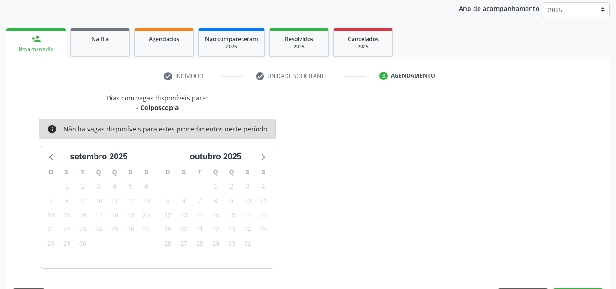
scroll to position [148, 0]
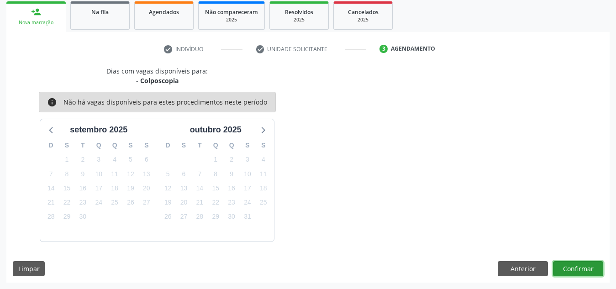
click at [579, 262] on button "Confirmar" at bounding box center [578, 269] width 50 height 16
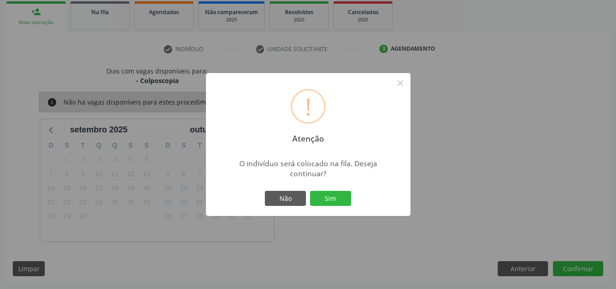
click at [310, 191] on button "Sim" at bounding box center [330, 199] width 41 height 16
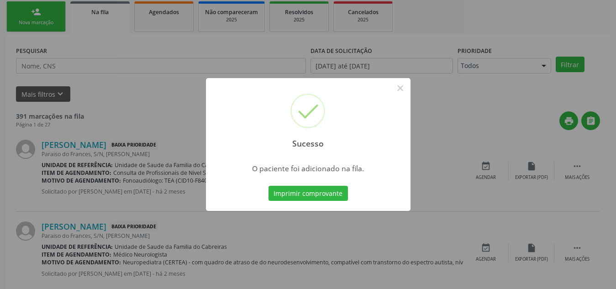
scroll to position [25, 0]
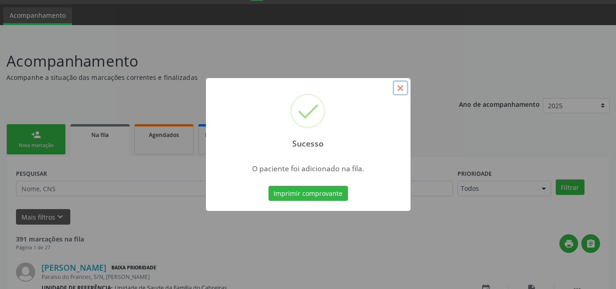
click at [404, 87] on button "×" at bounding box center [401, 88] width 16 height 16
